Goal: Transaction & Acquisition: Purchase product/service

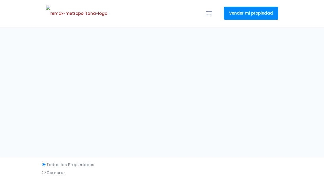
select select
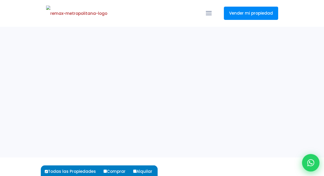
click at [311, 166] on icon at bounding box center [310, 162] width 7 height 7
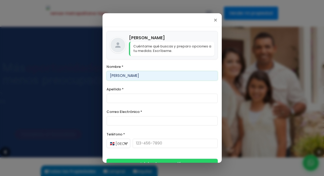
type input "[PERSON_NAME]"
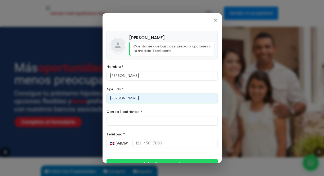
type input "[PERSON_NAME]"
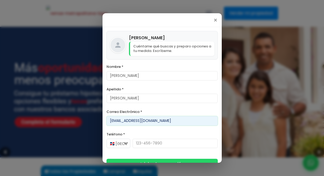
type input "[EMAIL_ADDRESS][DOMAIN_NAME]"
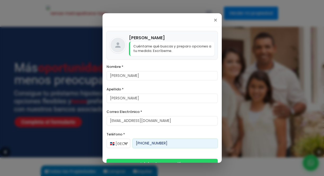
scroll to position [10, 0]
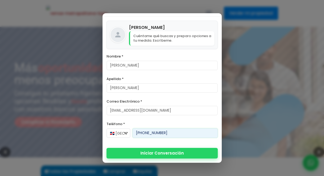
type input "[PHONE_NUMBER]"
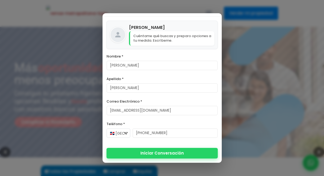
click at [155, 152] on button "Iniciar Conversación" at bounding box center [161, 153] width 111 height 11
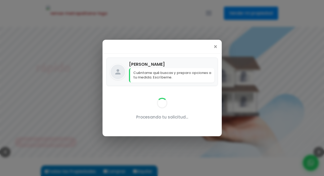
scroll to position [0, 0]
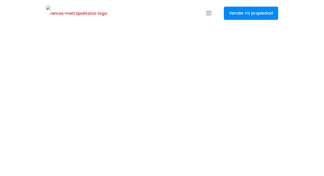
select select
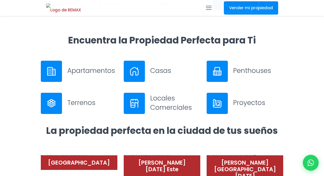
scroll to position [221, 0]
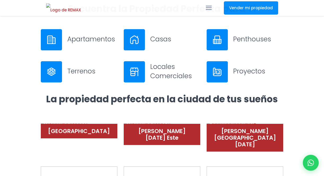
click at [99, 40] on h3 "Apartamentos" at bounding box center [92, 38] width 50 height 9
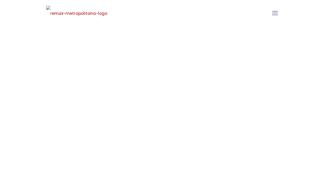
select select
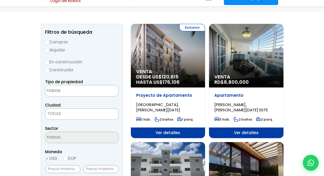
scroll to position [66, 0]
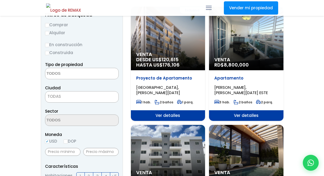
click at [158, 73] on div "Proyecto de Apartamento [GEOGRAPHIC_DATA], [PERSON_NAME][DATE] 1 hab. 2 baños 1…" at bounding box center [168, 90] width 74 height 40
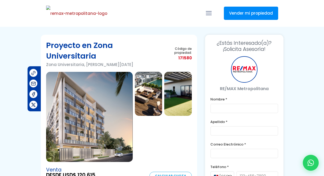
type input "[PERSON_NAME]"
type input "[EMAIL_ADDRESS][DOMAIN_NAME]"
type input "[PHONE_NUMBER]"
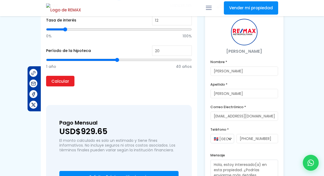
scroll to position [476, 0]
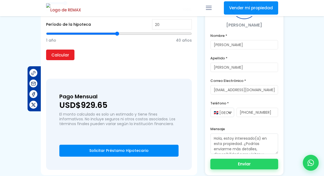
click at [235, 159] on button "Enviar" at bounding box center [244, 164] width 68 height 11
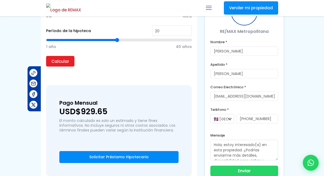
scroll to position [476, 0]
